Goal: Check status: Check status

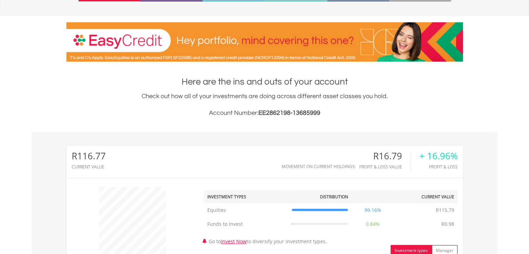
scroll to position [67, 0]
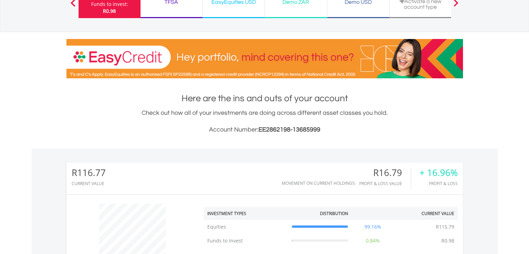
click at [174, 17] on div "TFSA Funds to invest: R0.98" at bounding box center [171, 2] width 62 height 31
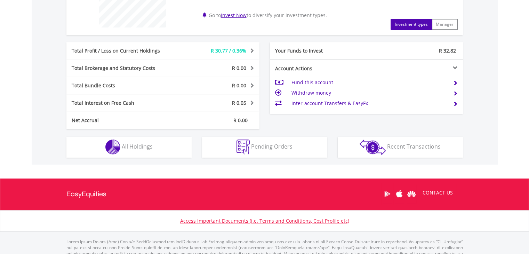
scroll to position [310, 0]
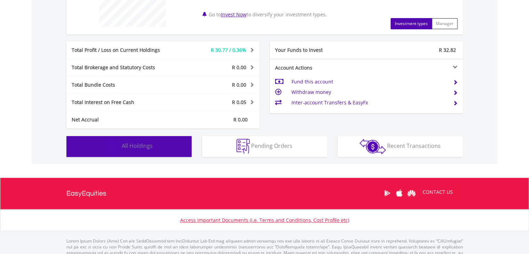
click at [127, 149] on button "Holdings All Holdings" at bounding box center [128, 146] width 125 height 21
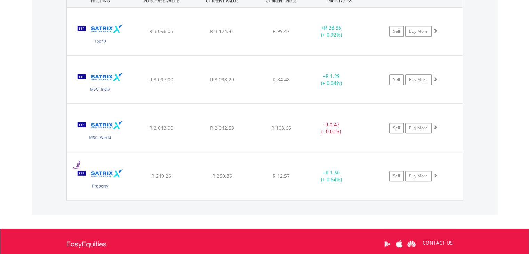
scroll to position [514, 0]
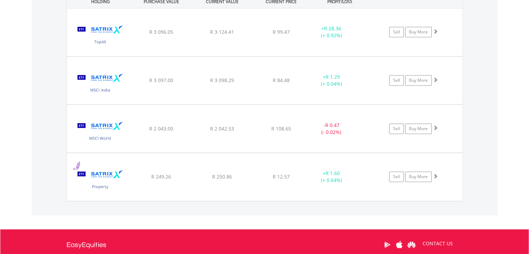
click at [204, 136] on div "﻿ Satrix MSCI World ETF R 2 043.00 R 2 042.53 R 108.65 - R 0.47 (- 0.02%) Sell …" at bounding box center [264, 129] width 395 height 48
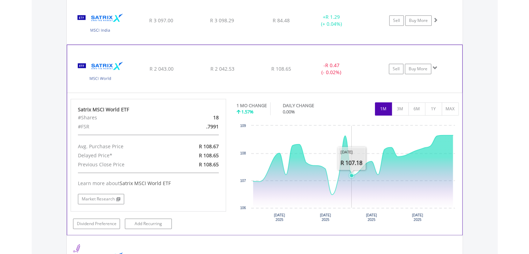
scroll to position [571, 0]
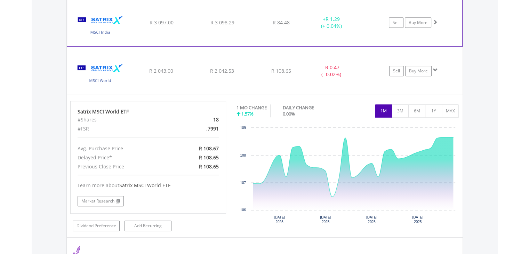
click at [312, 18] on div "+ R 1.29 (+ 0.04%)" at bounding box center [331, 23] width 52 height 14
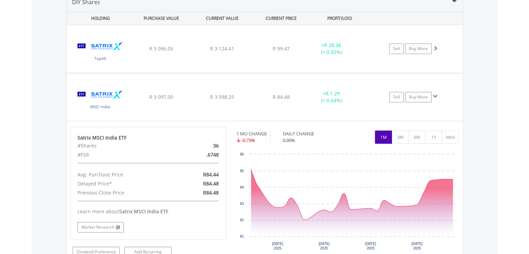
scroll to position [498, 0]
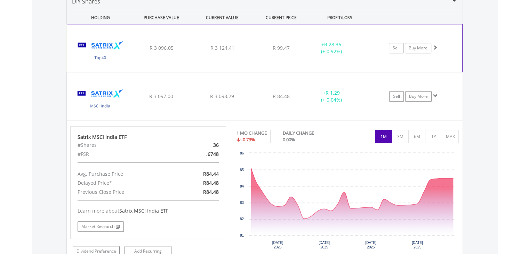
click at [276, 40] on div "﻿ Satrix 40 ETF R 3 096.05 R 3 124.41 R 99.47 + R 28.36 (+ 0.92%) Sell Buy More" at bounding box center [264, 47] width 395 height 47
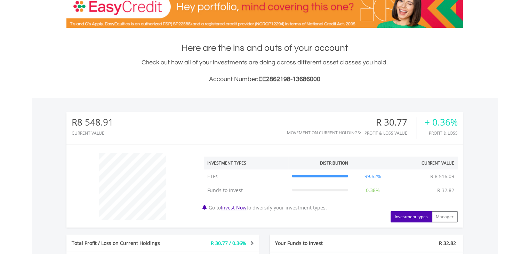
scroll to position [88, 0]
